Goal: Task Accomplishment & Management: Use online tool/utility

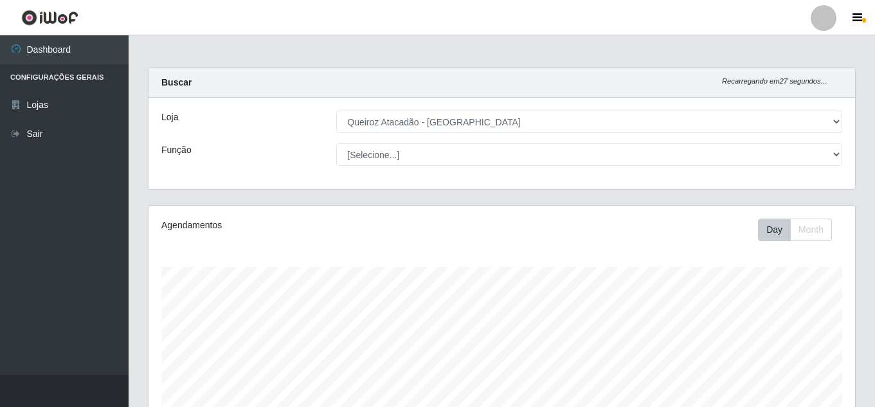
select select "225"
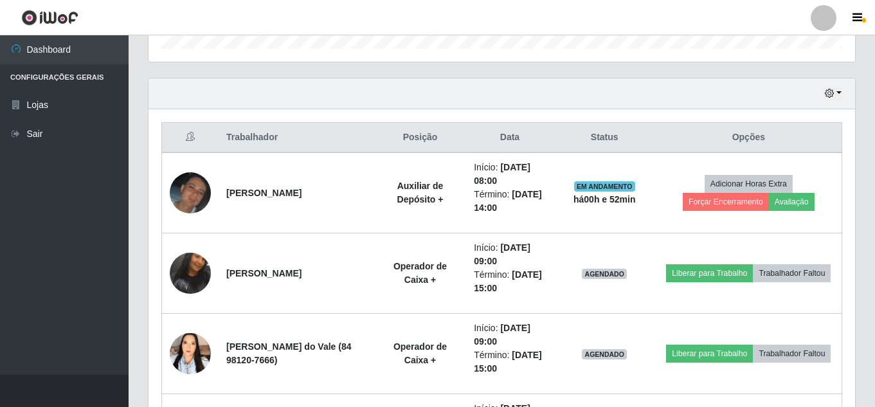
scroll to position [346, 0]
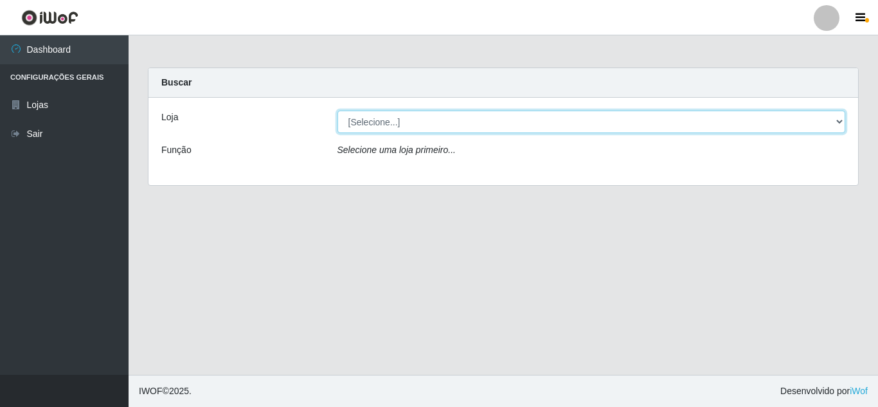
click at [377, 113] on select "[Selecione...] Queiroz Atacadão - Mossoró" at bounding box center [591, 122] width 508 height 22
select select "225"
click at [337, 111] on select "[Selecione...] Queiroz Atacadão - [GEOGRAPHIC_DATA]" at bounding box center [591, 122] width 508 height 22
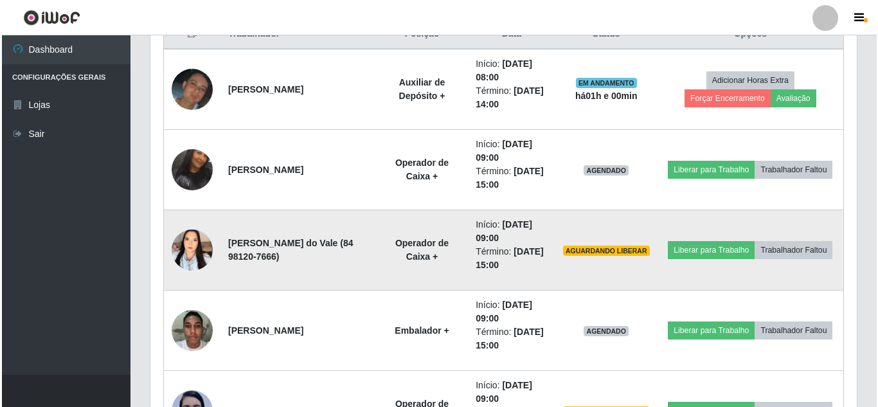
scroll to position [643, 0]
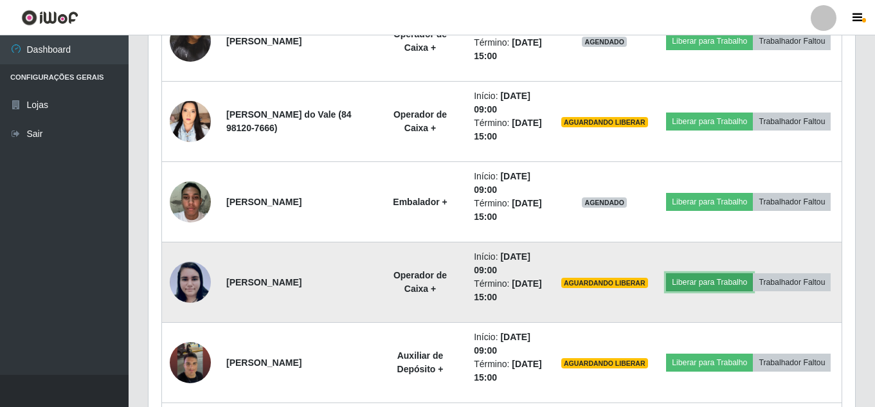
click at [752, 273] on button "Liberar para Trabalho" at bounding box center [709, 282] width 87 height 18
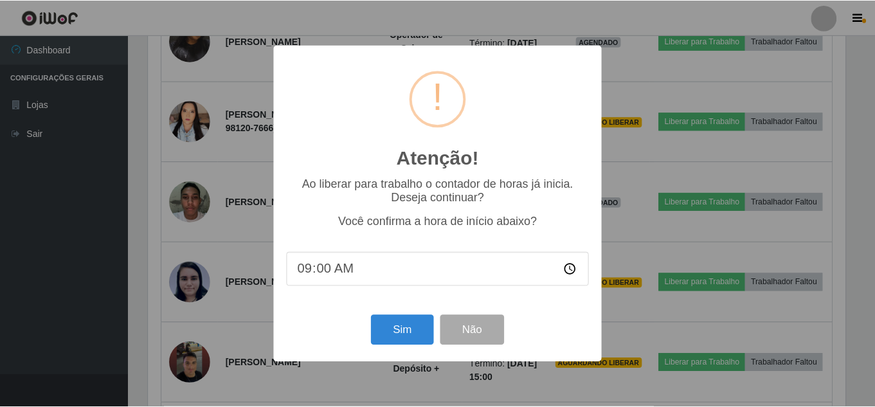
scroll to position [267, 700]
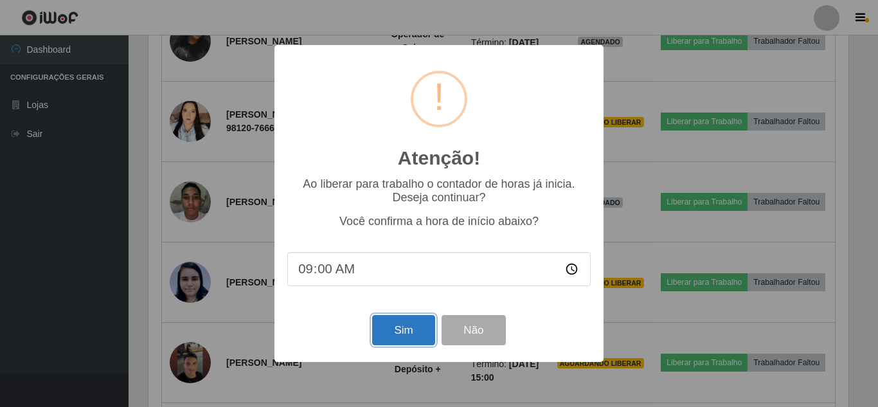
click at [397, 333] on button "Sim" at bounding box center [403, 330] width 62 height 30
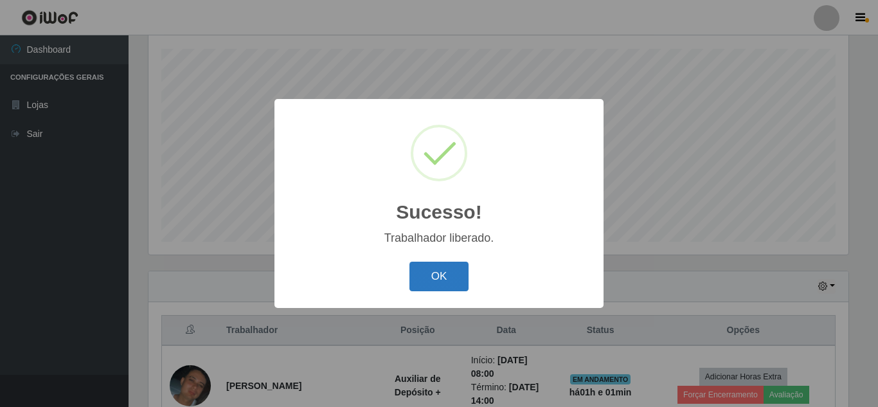
click at [442, 262] on button "OK" at bounding box center [439, 277] width 60 height 30
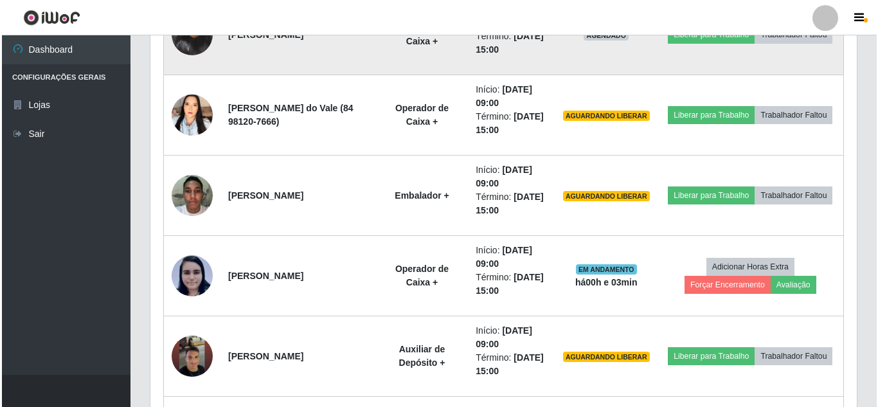
scroll to position [668, 0]
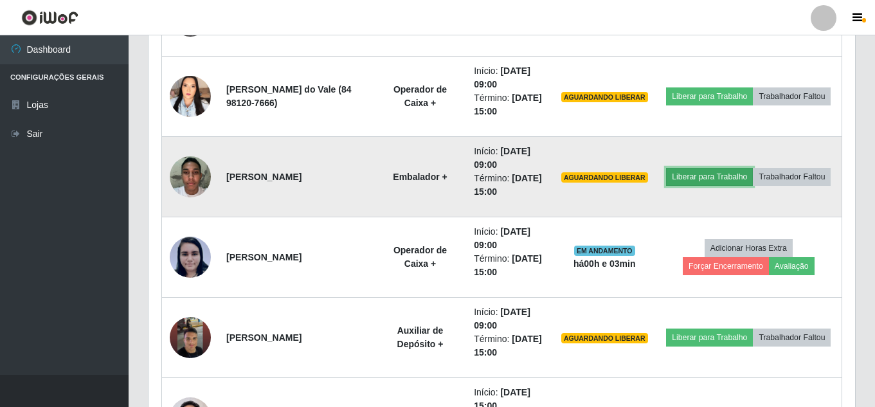
click at [743, 168] on button "Liberar para Trabalho" at bounding box center [709, 177] width 87 height 18
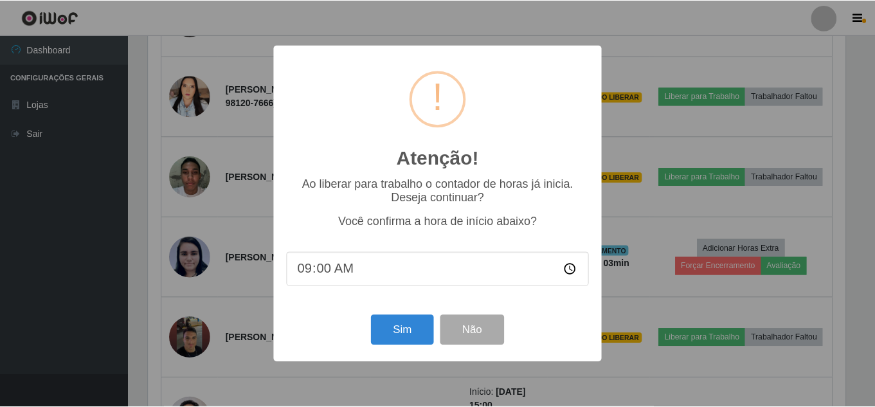
scroll to position [267, 700]
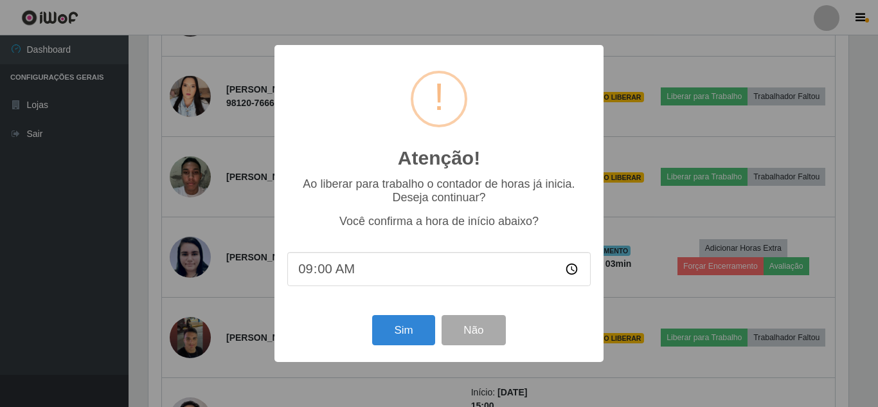
type input "09:04"
click at [394, 330] on button "Sim" at bounding box center [403, 330] width 62 height 30
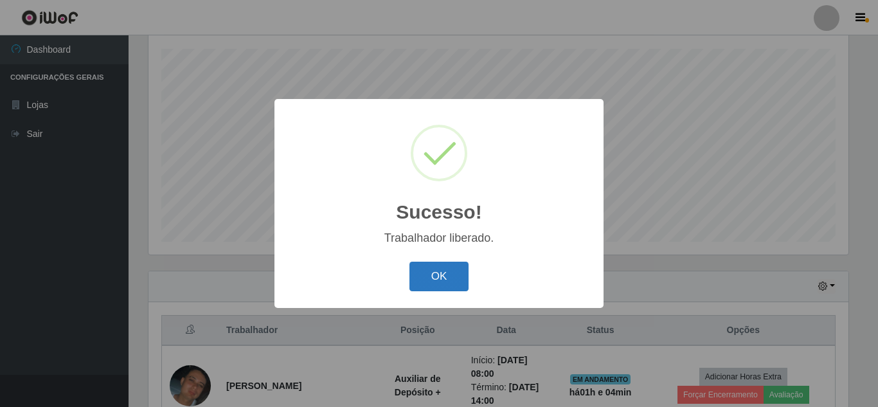
click at [454, 280] on button "OK" at bounding box center [439, 277] width 60 height 30
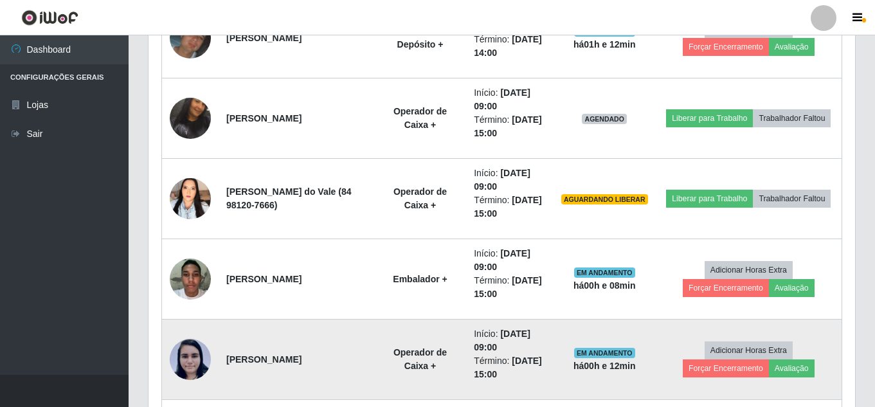
scroll to position [539, 0]
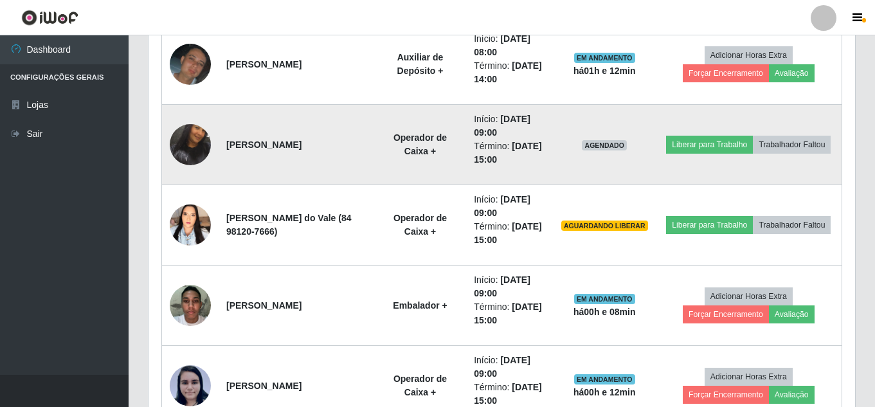
click at [200, 145] on img at bounding box center [190, 145] width 41 height 86
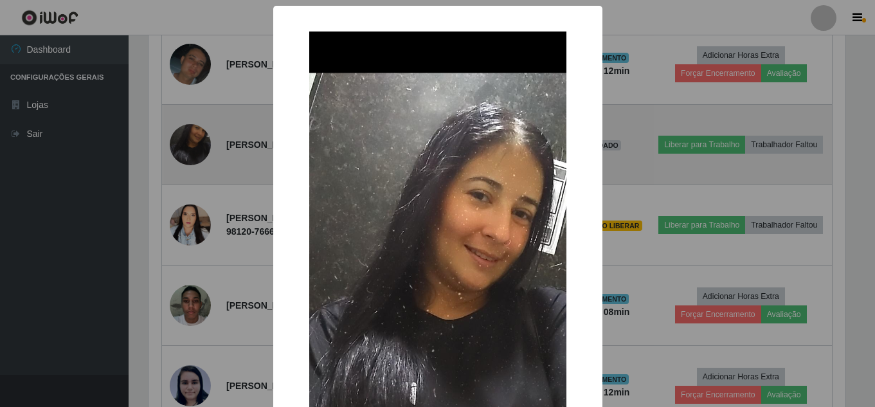
scroll to position [267, 700]
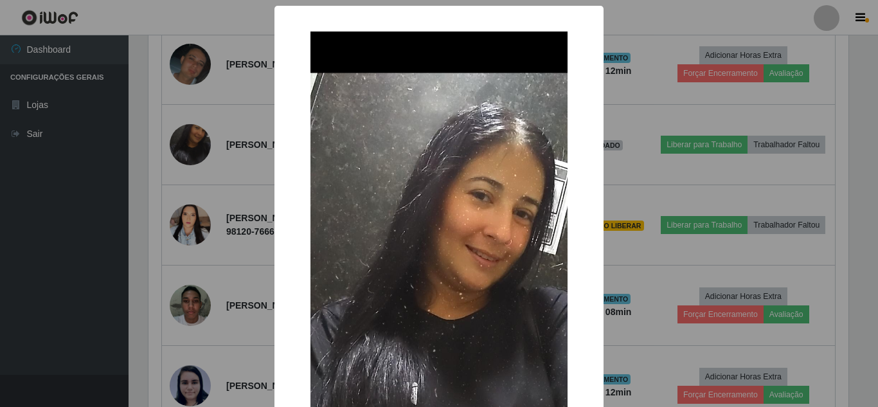
click at [235, 172] on div "× OK Cancel" at bounding box center [439, 203] width 878 height 407
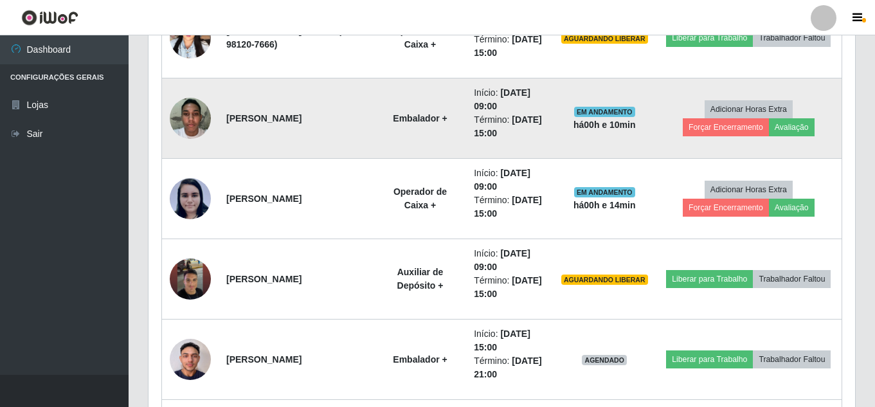
scroll to position [732, 0]
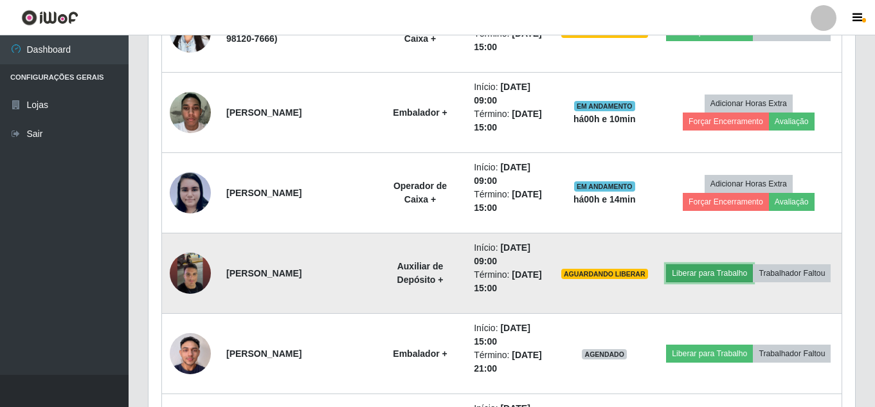
click at [747, 264] on button "Liberar para Trabalho" at bounding box center [709, 273] width 87 height 18
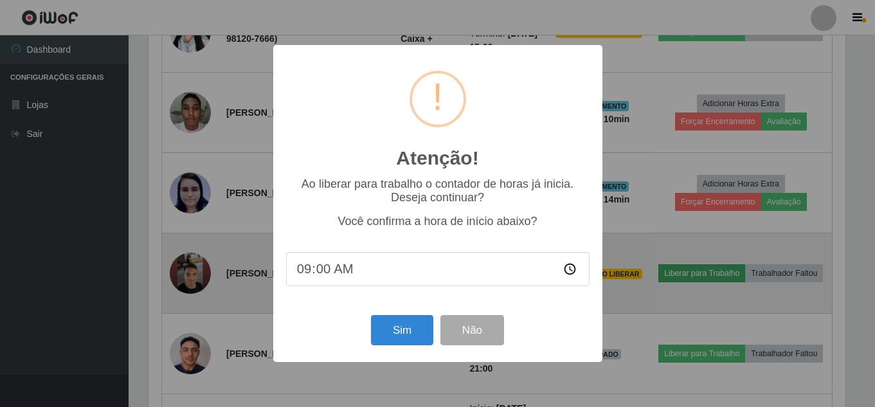
scroll to position [267, 700]
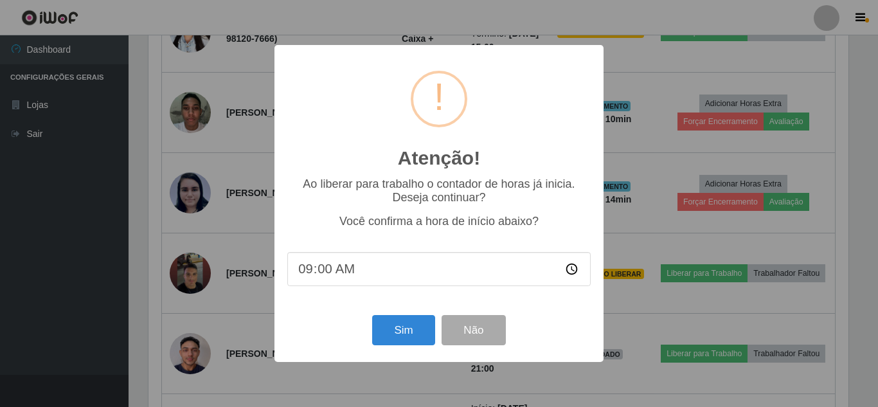
click at [310, 270] on input "09:00" at bounding box center [438, 269] width 303 height 34
type input "09:14"
click at [400, 331] on button "Sim" at bounding box center [403, 330] width 62 height 30
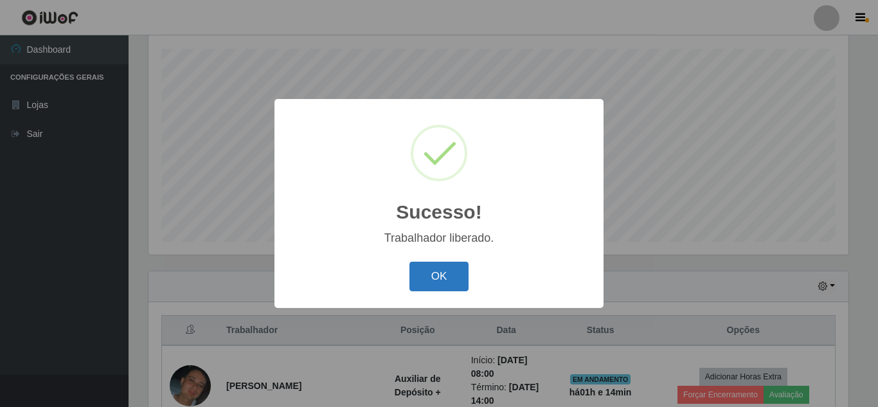
click at [446, 281] on button "OK" at bounding box center [439, 277] width 60 height 30
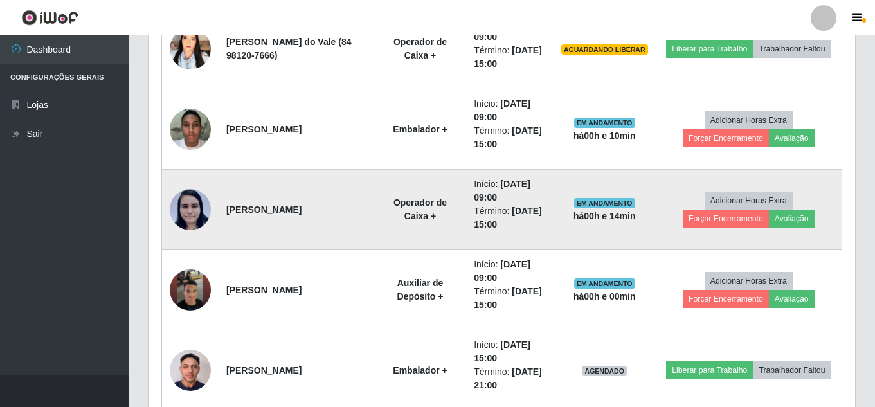
scroll to position [732, 0]
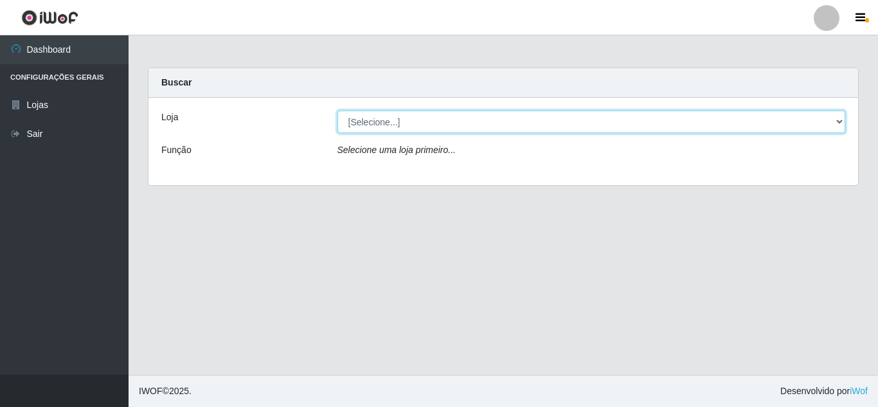
click at [368, 121] on select "[Selecione...] Queiroz Atacadão - [GEOGRAPHIC_DATA]" at bounding box center [591, 122] width 508 height 22
select select "225"
click at [337, 111] on select "[Selecione...] Queiroz Atacadão - [GEOGRAPHIC_DATA]" at bounding box center [591, 122] width 508 height 22
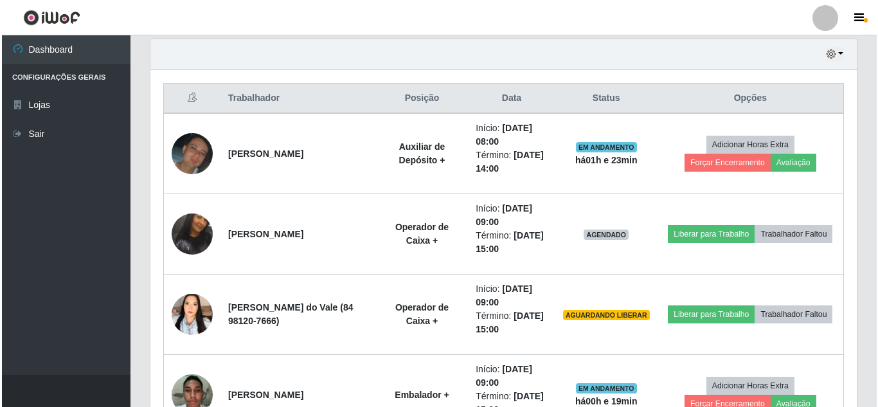
scroll to position [514, 0]
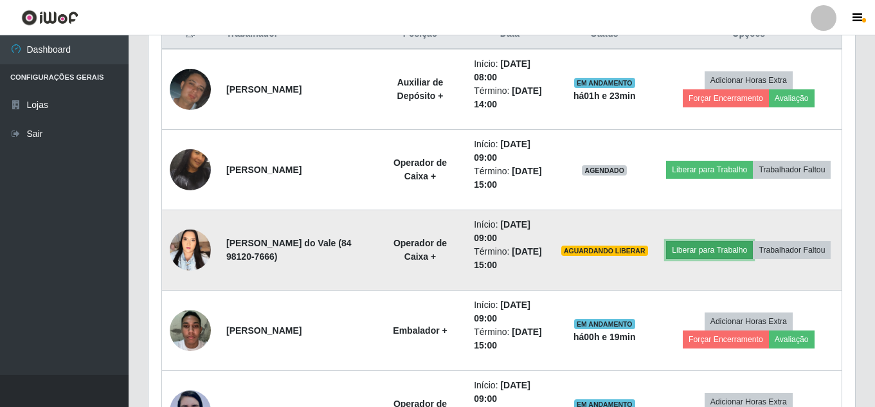
click at [745, 241] on button "Liberar para Trabalho" at bounding box center [709, 250] width 87 height 18
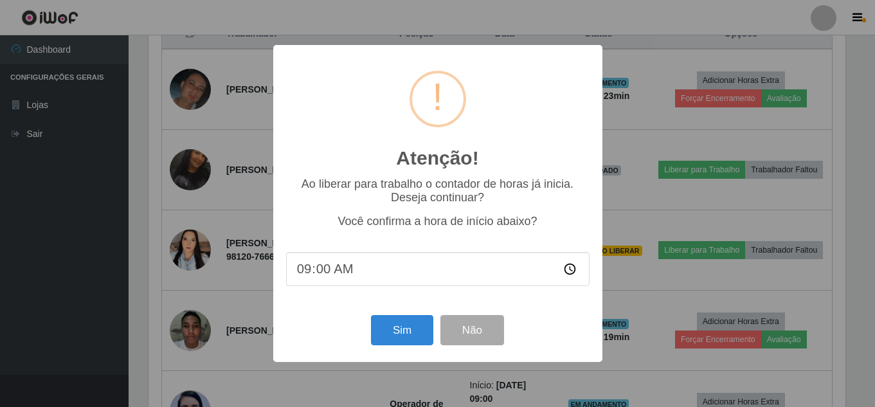
scroll to position [267, 700]
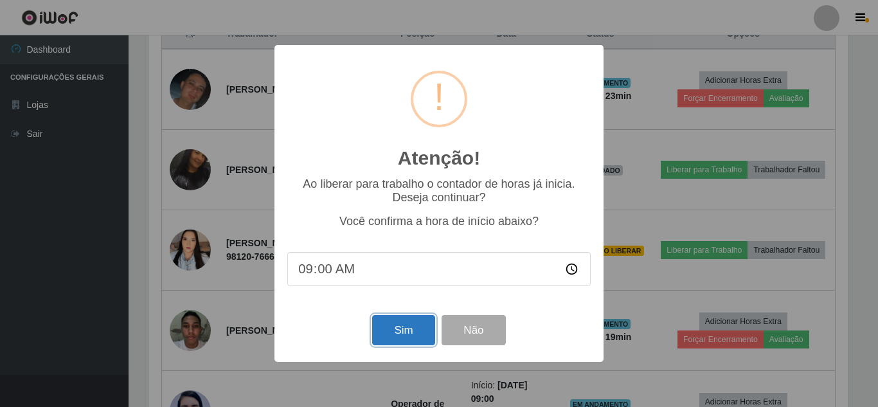
click at [407, 328] on button "Sim" at bounding box center [403, 330] width 62 height 30
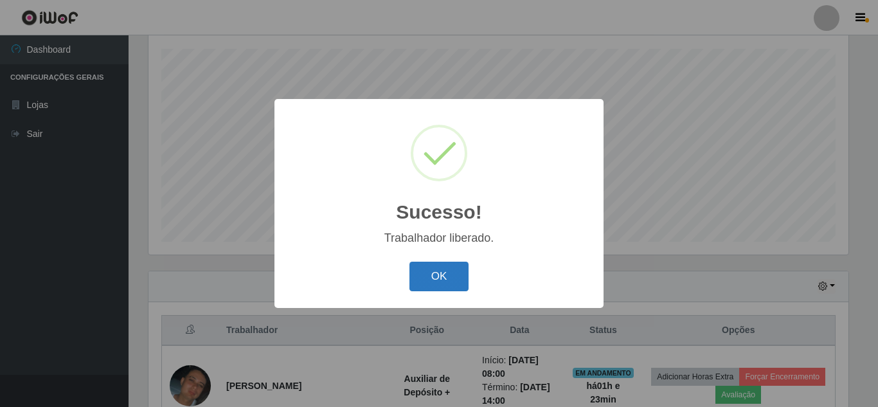
click at [433, 276] on button "OK" at bounding box center [439, 277] width 60 height 30
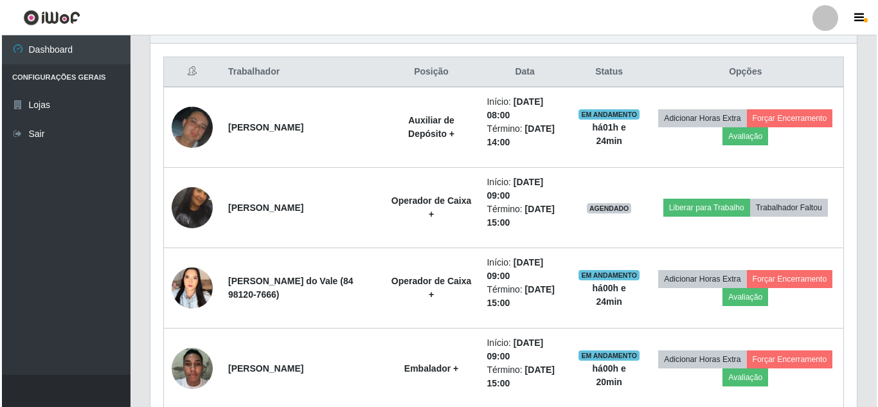
scroll to position [475, 0]
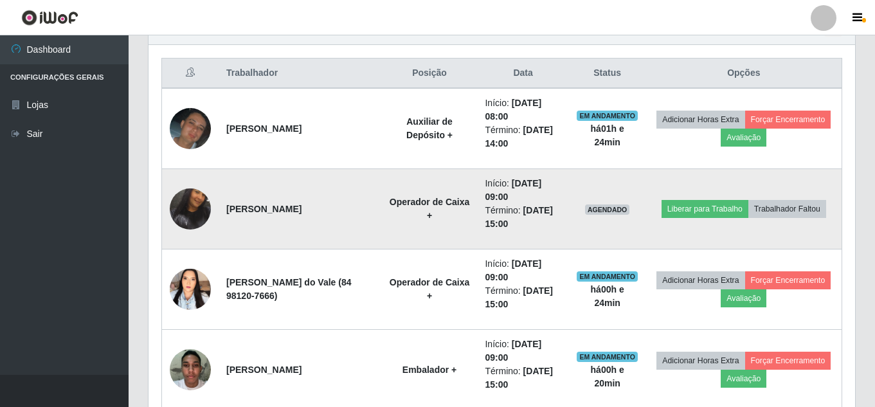
click at [193, 217] on img at bounding box center [190, 209] width 41 height 86
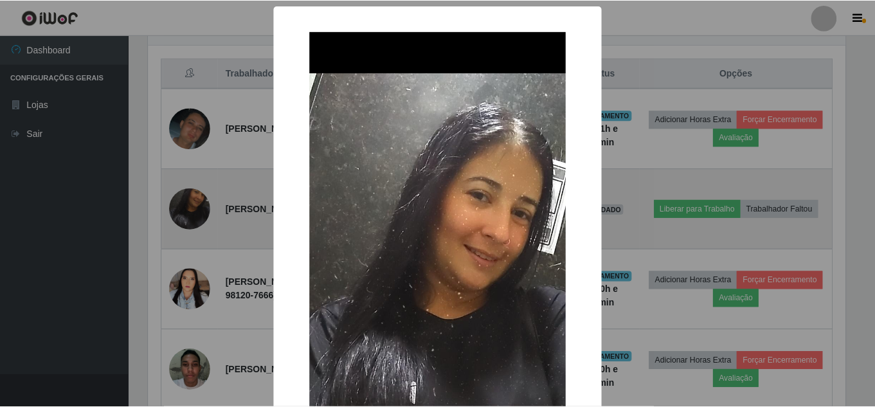
scroll to position [267, 700]
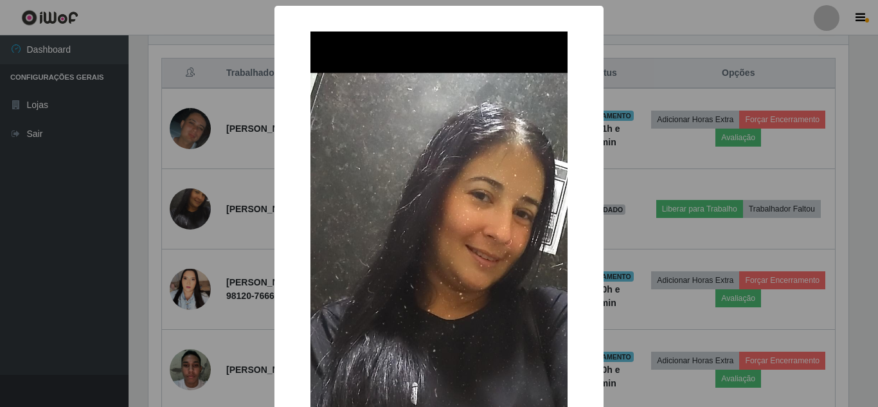
click at [240, 236] on div "× OK Cancel" at bounding box center [439, 203] width 878 height 407
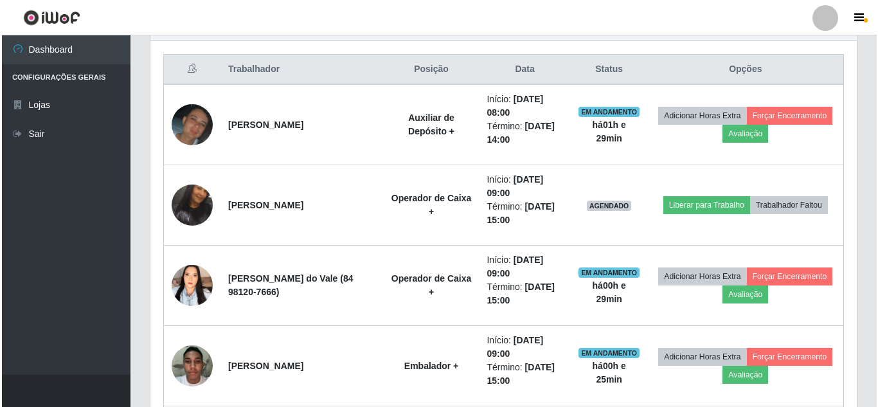
scroll to position [475, 0]
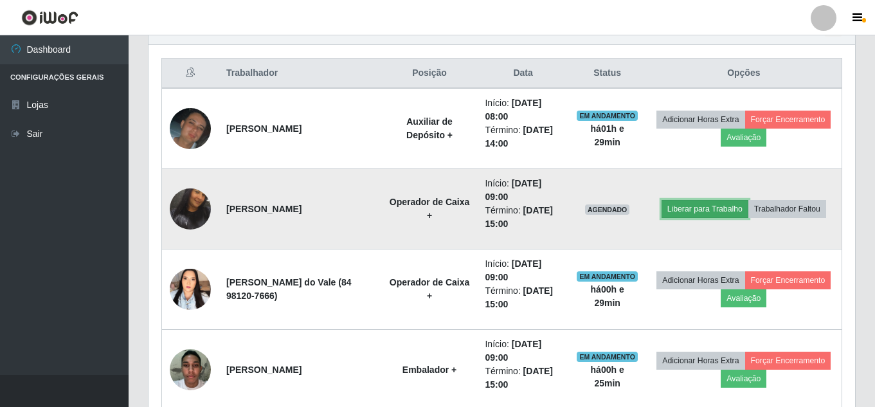
click at [732, 200] on button "Liberar para Trabalho" at bounding box center [704, 209] width 87 height 18
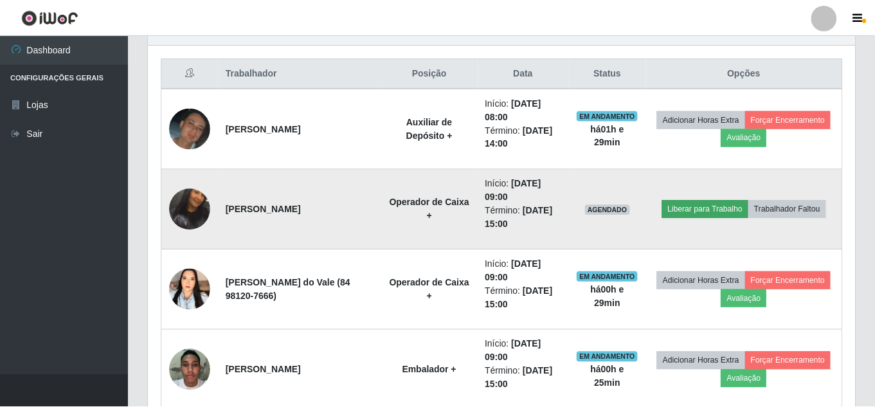
scroll to position [267, 700]
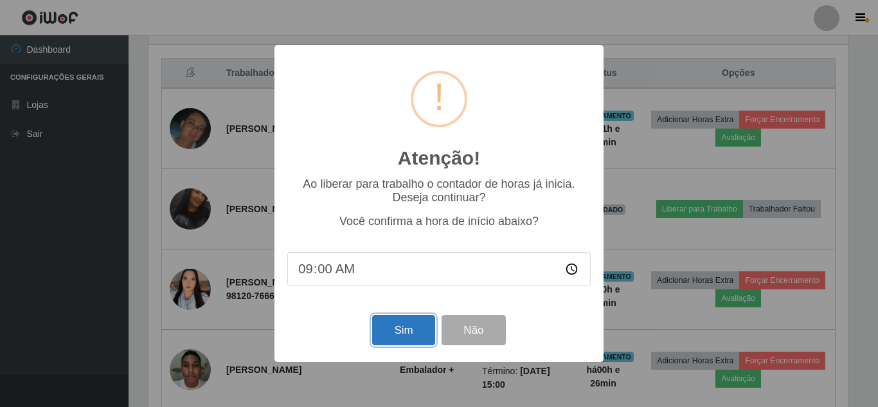
click at [402, 326] on button "Sim" at bounding box center [403, 330] width 62 height 30
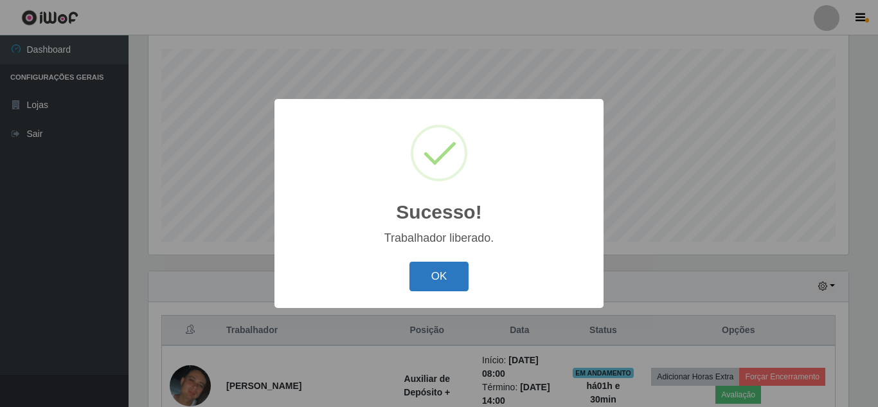
click at [427, 276] on button "OK" at bounding box center [439, 277] width 60 height 30
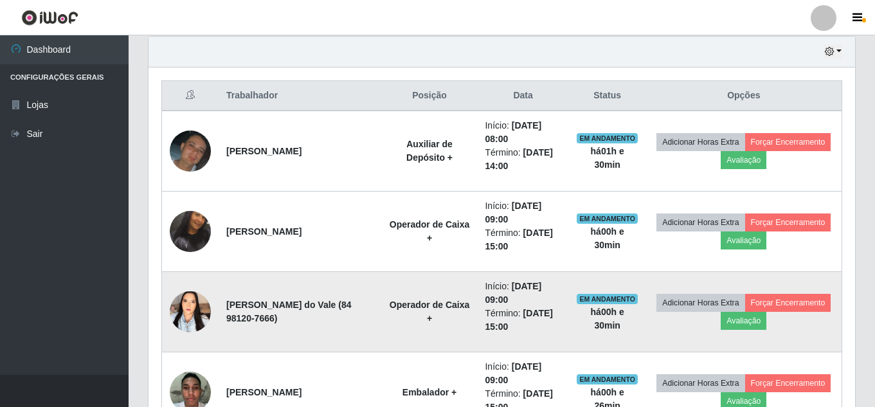
scroll to position [539, 0]
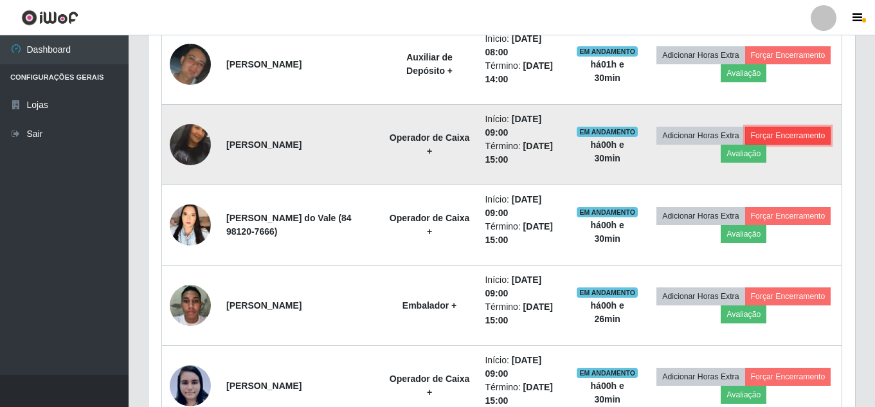
click at [745, 145] on button "Forçar Encerramento" at bounding box center [788, 136] width 86 height 18
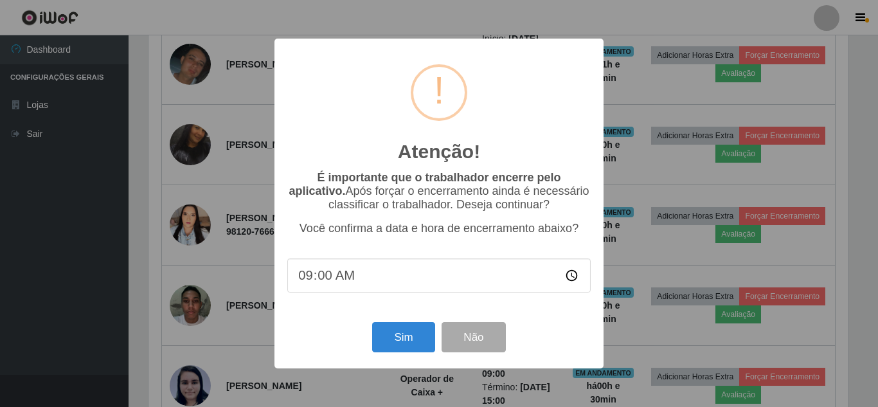
type input "09:01"
click at [397, 347] on button "Sim" at bounding box center [403, 337] width 62 height 30
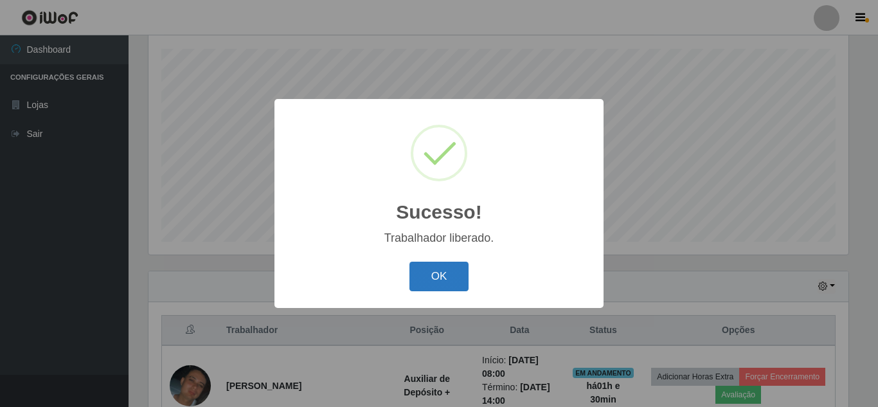
click at [422, 267] on button "OK" at bounding box center [439, 277] width 60 height 30
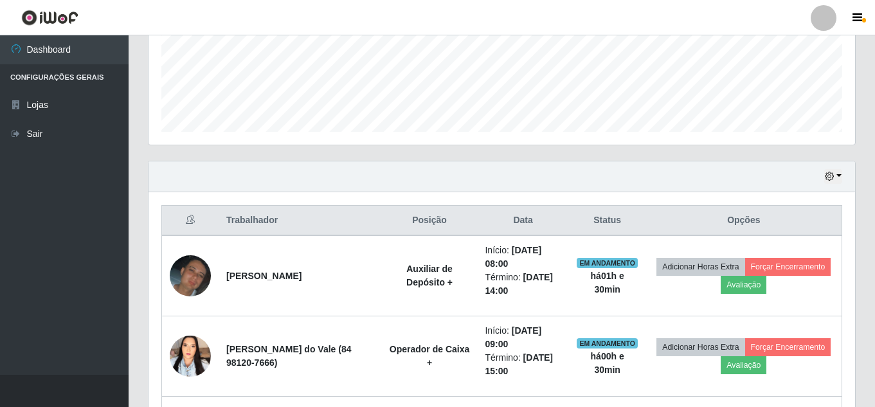
scroll to position [218, 0]
